Goal: Information Seeking & Learning: Learn about a topic

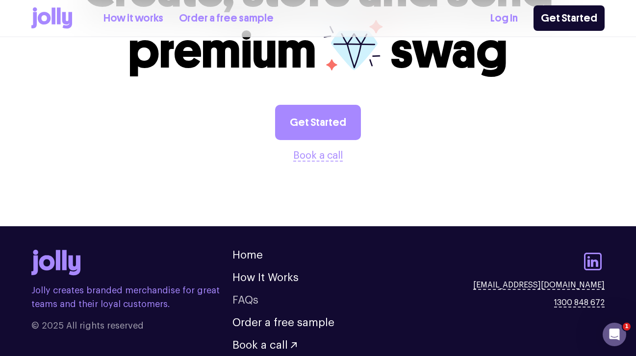
click at [241, 295] on link "FAQs" at bounding box center [245, 300] width 26 height 11
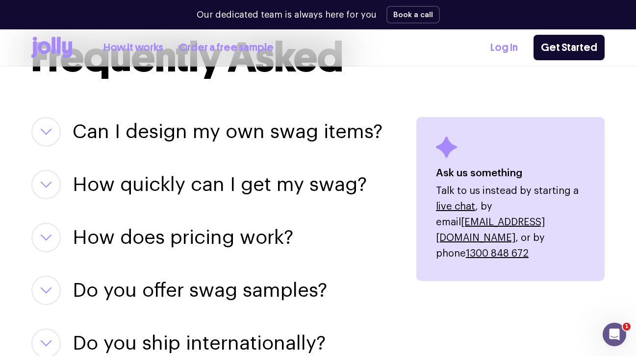
scroll to position [1244, 0]
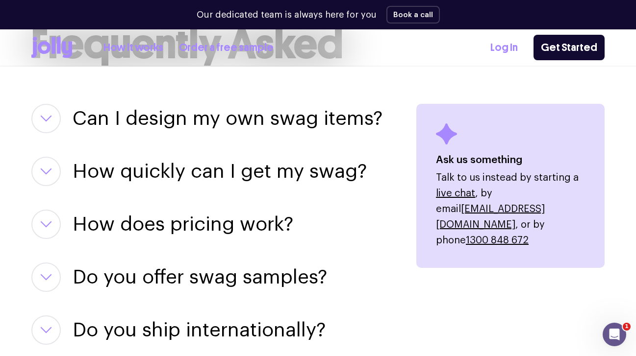
click at [61, 119] on div "Can I design my own swag items? For sure! Our team of designers can help you pe…" at bounding box center [211, 118] width 361 height 29
click at [55, 120] on button "button" at bounding box center [45, 118] width 29 height 29
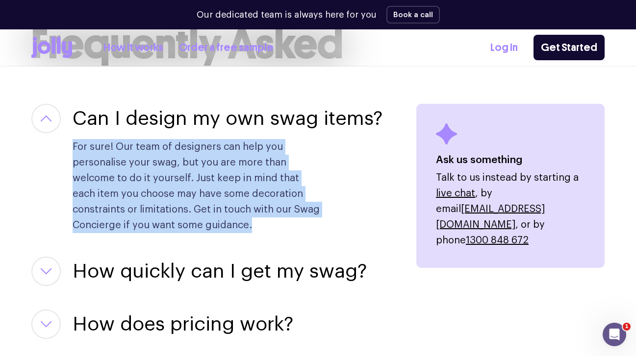
drag, startPoint x: 75, startPoint y: 147, endPoint x: 251, endPoint y: 228, distance: 194.8
click at [251, 228] on p "For sure! Our team of designers can help you personalise your swag, but you are…" at bounding box center [198, 186] width 251 height 94
copy p "For sure! Our team of designers can help you personalise your swag, but you are…"
click at [40, 276] on button "button" at bounding box center [45, 271] width 29 height 29
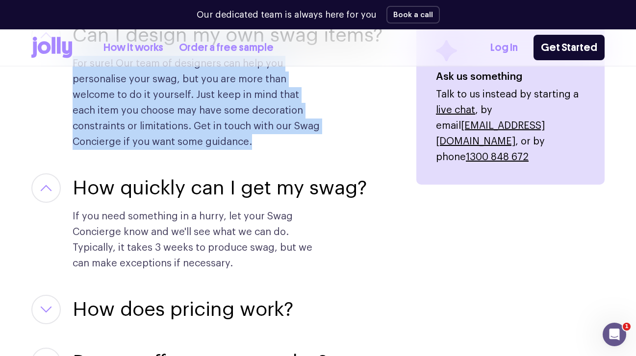
scroll to position [1336, 0]
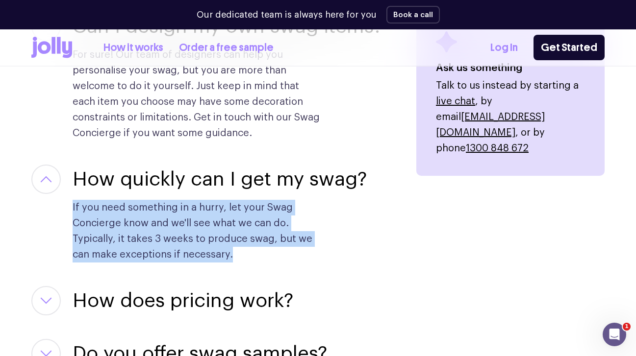
drag, startPoint x: 74, startPoint y: 206, endPoint x: 234, endPoint y: 255, distance: 167.5
click at [234, 255] on div "How quickly can I get my swag? If you need something in a hurry, let your Swag …" at bounding box center [211, 214] width 361 height 98
copy p "If you need something in a hurry, let your Swag Concierge know and we'll see wh…"
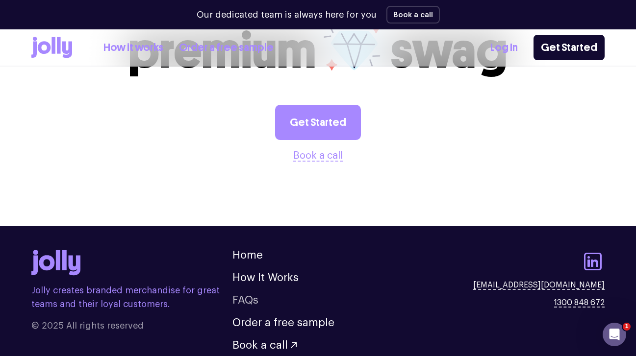
click at [249, 295] on link "FAQs" at bounding box center [245, 300] width 26 height 11
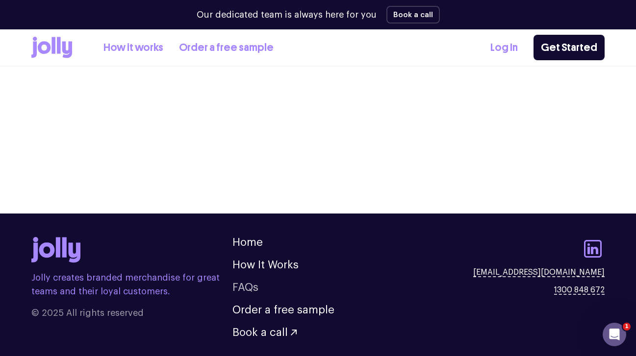
scroll to position [1205, 0]
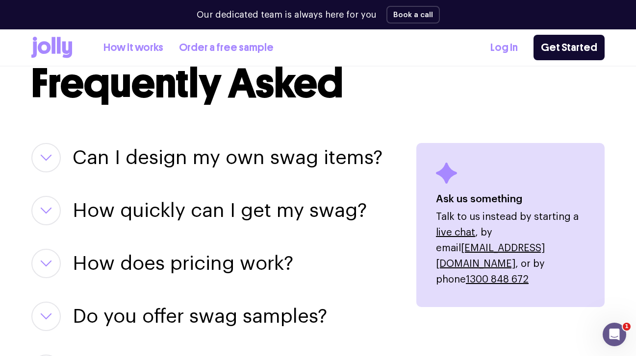
click at [57, 267] on button "button" at bounding box center [45, 263] width 29 height 29
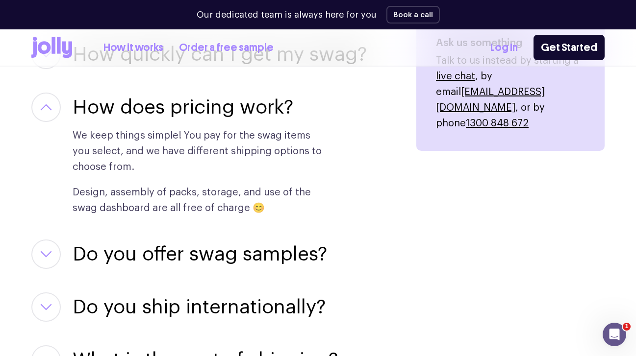
scroll to position [1368, 0]
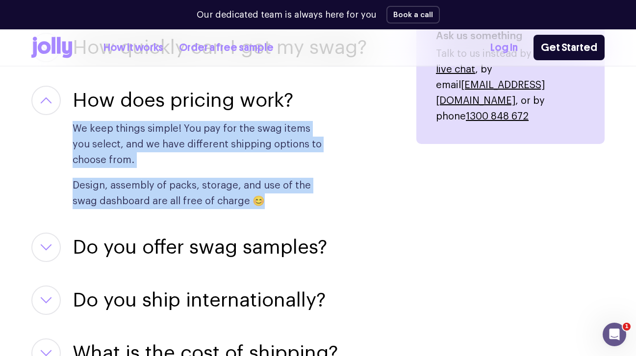
drag, startPoint x: 75, startPoint y: 128, endPoint x: 274, endPoint y: 203, distance: 211.6
click at [274, 203] on div "We keep things simple! You pay for the swag items you select, and we have diffe…" at bounding box center [198, 162] width 251 height 94
copy div "We keep things simple! You pay for the swag items you select, and we have diffe…"
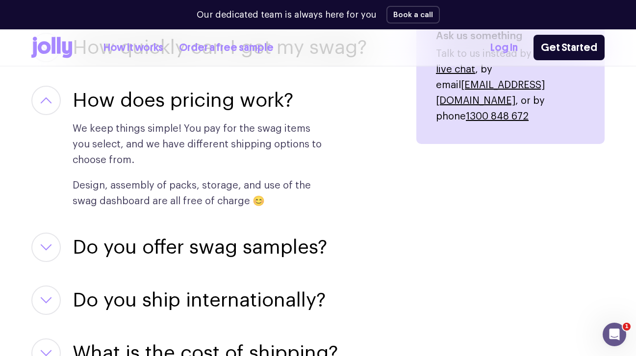
click at [63, 247] on div "Do you offer swag samples? They say the proof is in the pudding… we offer sampl…" at bounding box center [211, 247] width 361 height 29
click at [50, 248] on icon "button" at bounding box center [46, 247] width 12 height 7
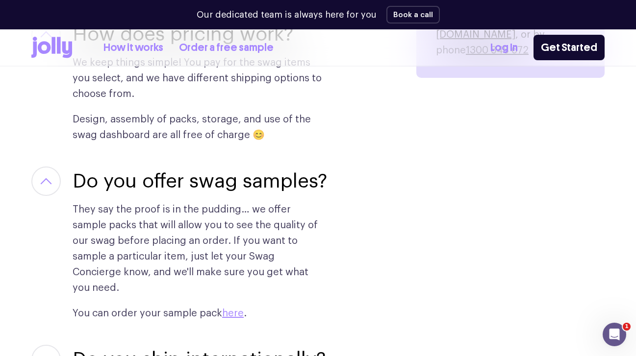
scroll to position [1476, 0]
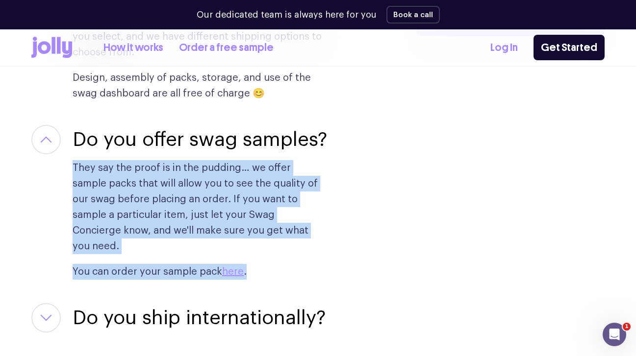
drag, startPoint x: 73, startPoint y: 161, endPoint x: 280, endPoint y: 254, distance: 227.3
click at [280, 254] on div "They say the proof is in the pudding… we offer sample packs that will allow you…" at bounding box center [198, 216] width 251 height 125
copy div "They say the proof is in the pudding… we offer sample packs that will allow you…"
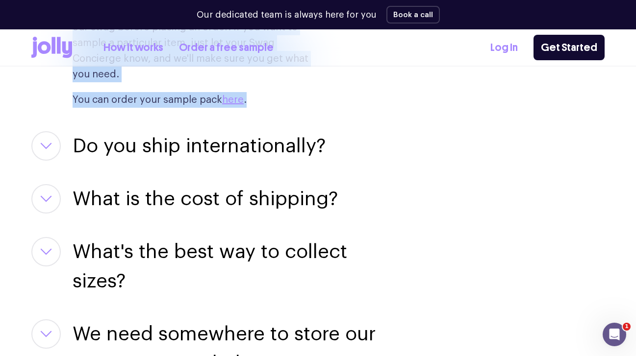
scroll to position [1678, 0]
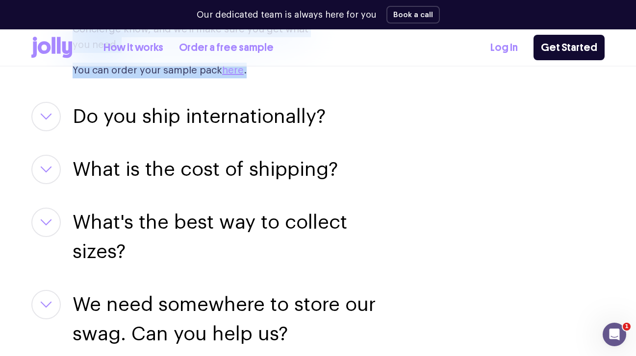
click at [54, 102] on button "button" at bounding box center [45, 116] width 29 height 29
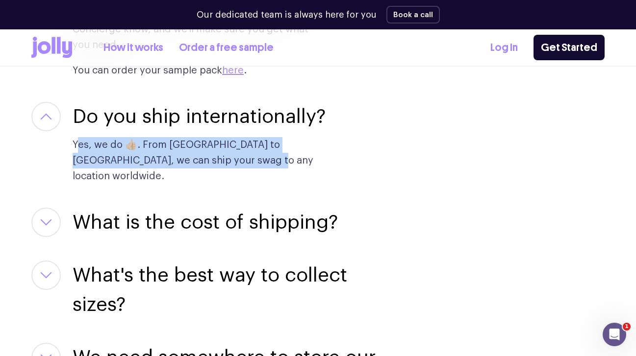
drag, startPoint x: 79, startPoint y: 130, endPoint x: 213, endPoint y: 146, distance: 134.2
click at [212, 146] on p "Yes, we do 👍🏼. From [GEOGRAPHIC_DATA] to [GEOGRAPHIC_DATA], we can ship your sw…" at bounding box center [198, 160] width 251 height 47
drag, startPoint x: 245, startPoint y: 146, endPoint x: 71, endPoint y: 123, distance: 176.0
click at [71, 123] on div "Do you ship internationally? Yes, we do 👍🏼. From Austria to Zimbabwe, we can sh…" at bounding box center [211, 143] width 361 height 82
copy p "Yes, we do 👍🏼. From [GEOGRAPHIC_DATA] to [GEOGRAPHIC_DATA], we can ship your sw…"
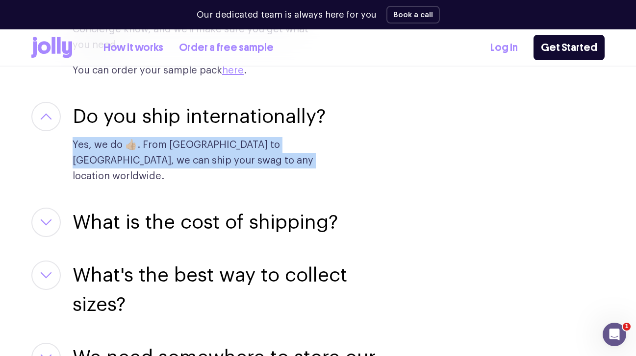
click at [49, 220] on icon "button" at bounding box center [46, 222] width 10 height 5
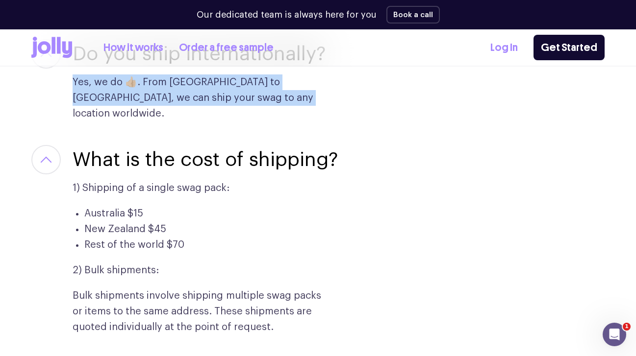
scroll to position [1767, 0]
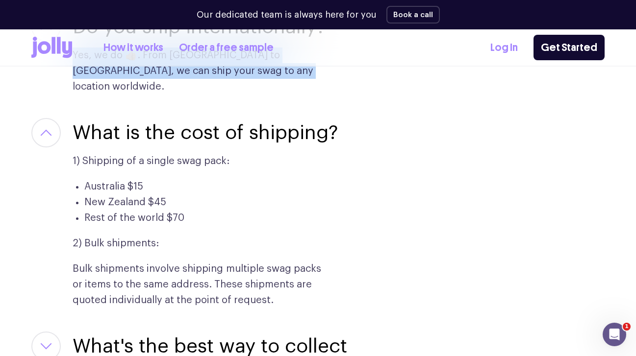
drag, startPoint x: 70, startPoint y: 127, endPoint x: 281, endPoint y: 271, distance: 255.5
click at [281, 271] on div "What is the cost of shipping? 1) Shipping of a single swag pack: Australia $15 …" at bounding box center [211, 213] width 361 height 190
copy div "1) Shipping of a single swag pack: Australia $15 New Zealand $45 Rest of the wo…"
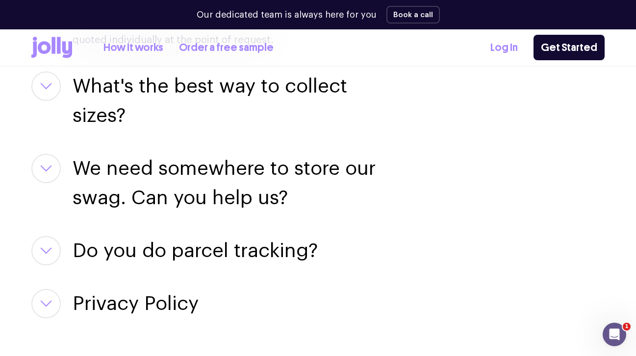
scroll to position [1996, 0]
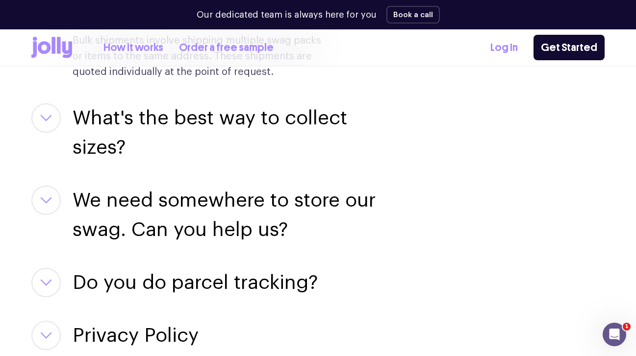
click at [38, 187] on div "We need somewhere to store our swag. Can you help us? Yes, we can 😃. We offer f…" at bounding box center [211, 215] width 361 height 59
click at [49, 186] on button "button" at bounding box center [45, 200] width 29 height 29
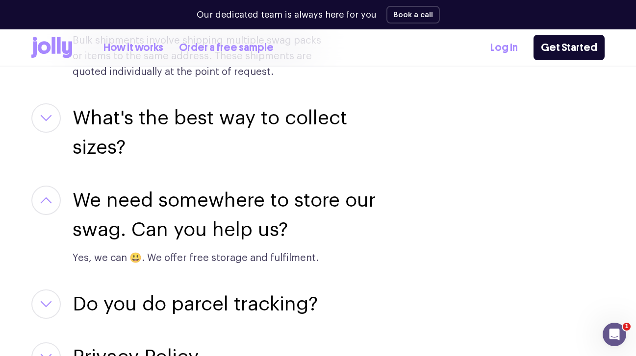
click at [122, 251] on p "Yes, we can 😃. We offer free storage and fulfilment." at bounding box center [198, 259] width 251 height 16
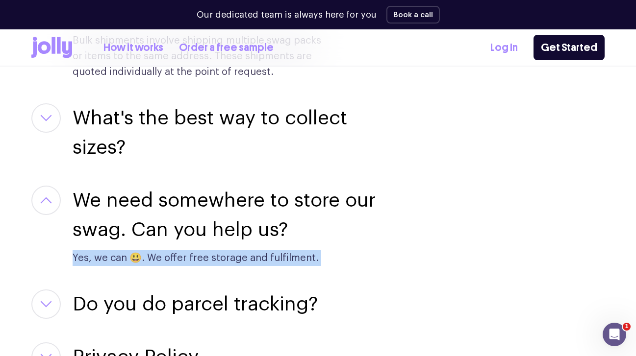
click at [122, 251] on p "Yes, we can 😃. We offer free storage and fulfilment." at bounding box center [198, 259] width 251 height 16
copy div "Yes, we can 😃. We offer free storage and fulfilment. Do you do parcel tracking?"
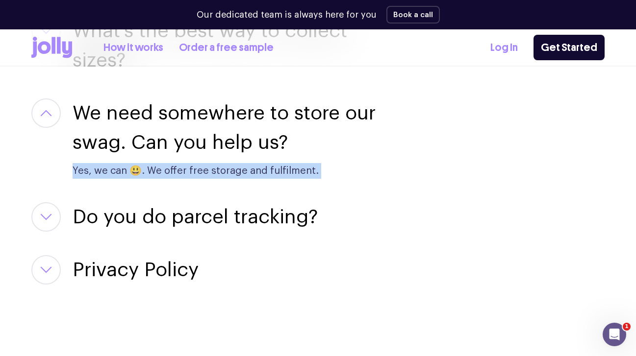
scroll to position [2162, 0]
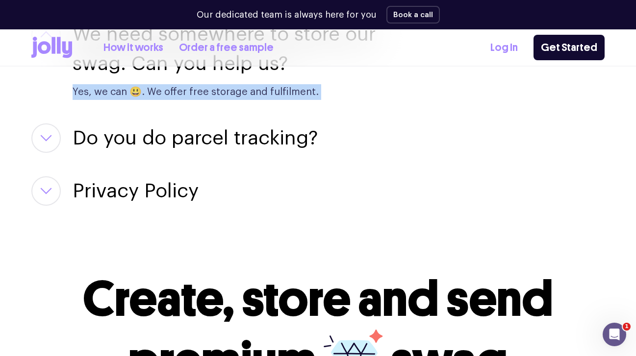
click at [53, 124] on button "button" at bounding box center [45, 138] width 29 height 29
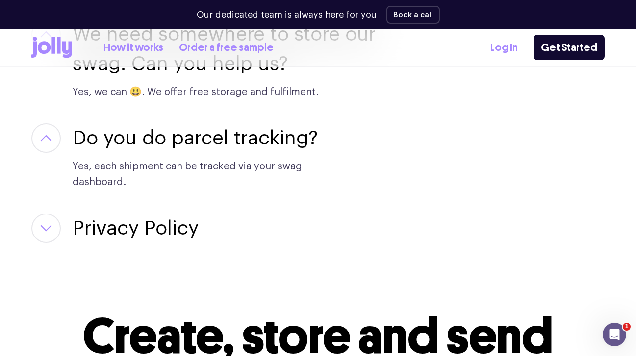
click at [113, 159] on p "Yes, each shipment can be tracked via your swag dashboard." at bounding box center [198, 174] width 251 height 31
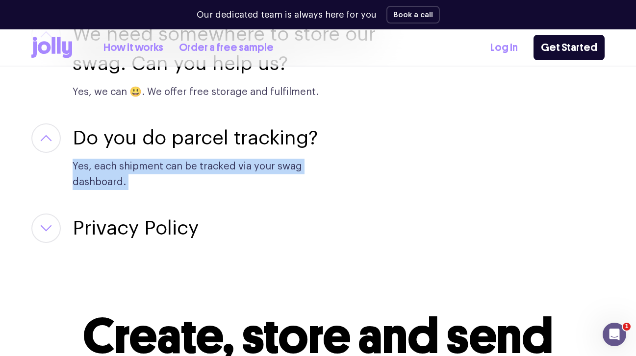
click at [113, 159] on p "Yes, each shipment can be tracked via your swag dashboard." at bounding box center [198, 174] width 251 height 31
copy div "Yes, each shipment can be tracked via your swag dashboard. Privacy Policy"
click at [45, 214] on button "button" at bounding box center [45, 228] width 29 height 29
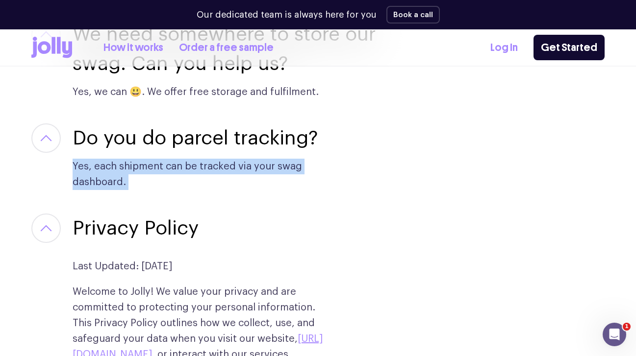
click at [31, 189] on section "Frequently Asked Can I design my own swag items? For sure! Our team of designer…" at bounding box center [318, 21] width 636 height 1956
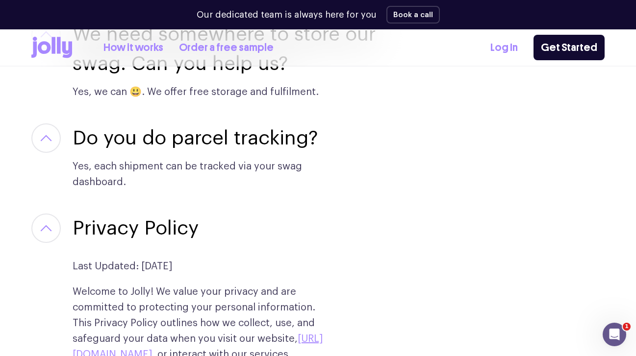
click at [38, 214] on button "button" at bounding box center [45, 228] width 29 height 29
click at [57, 214] on button "button" at bounding box center [45, 228] width 29 height 29
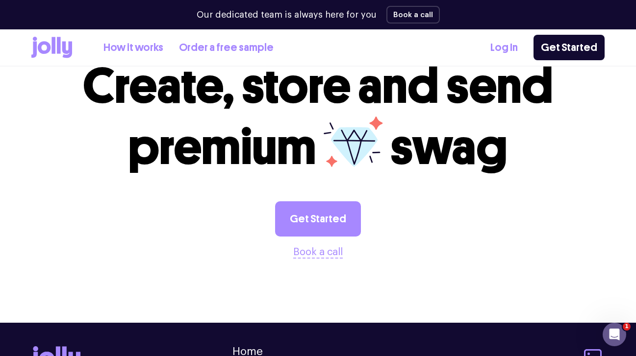
scroll to position [2412, 0]
